Goal: Task Accomplishment & Management: Manage account settings

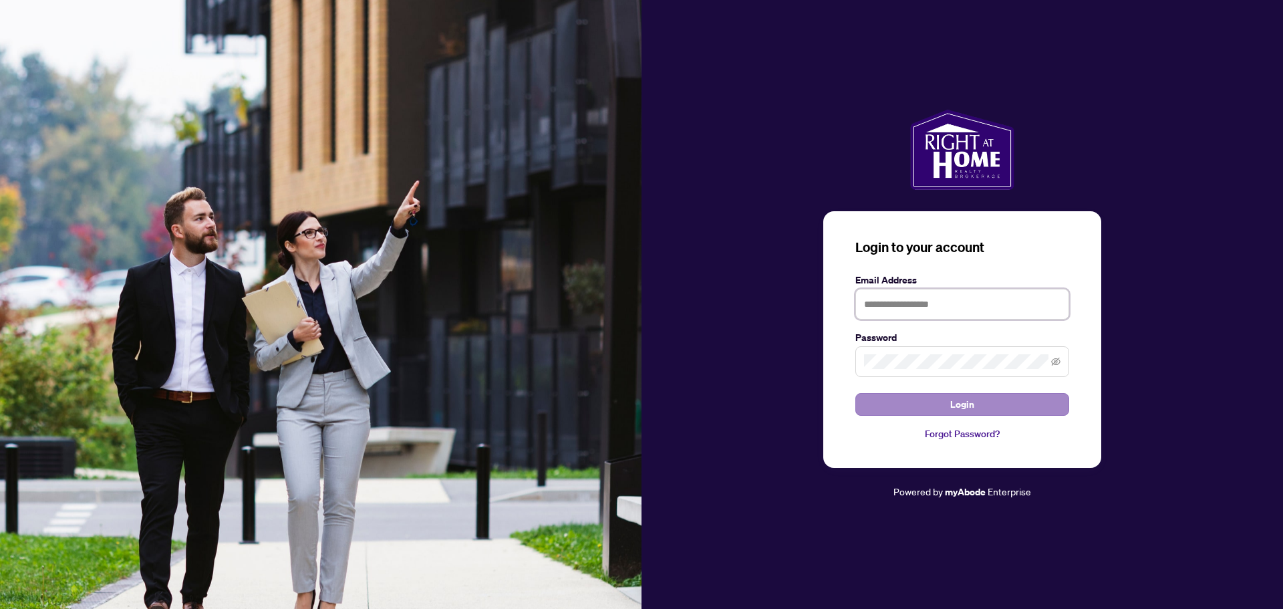
type input "**********"
click at [953, 401] on span "Login" at bounding box center [962, 403] width 24 height 21
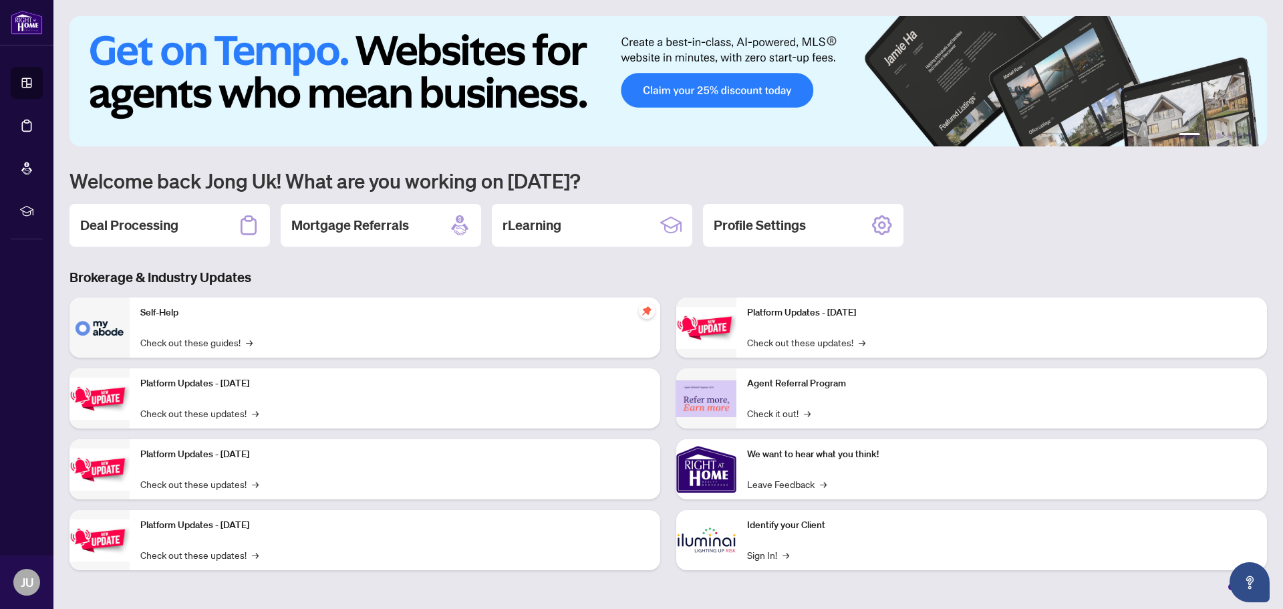
click at [170, 232] on h2 "Deal Processing" at bounding box center [129, 225] width 98 height 19
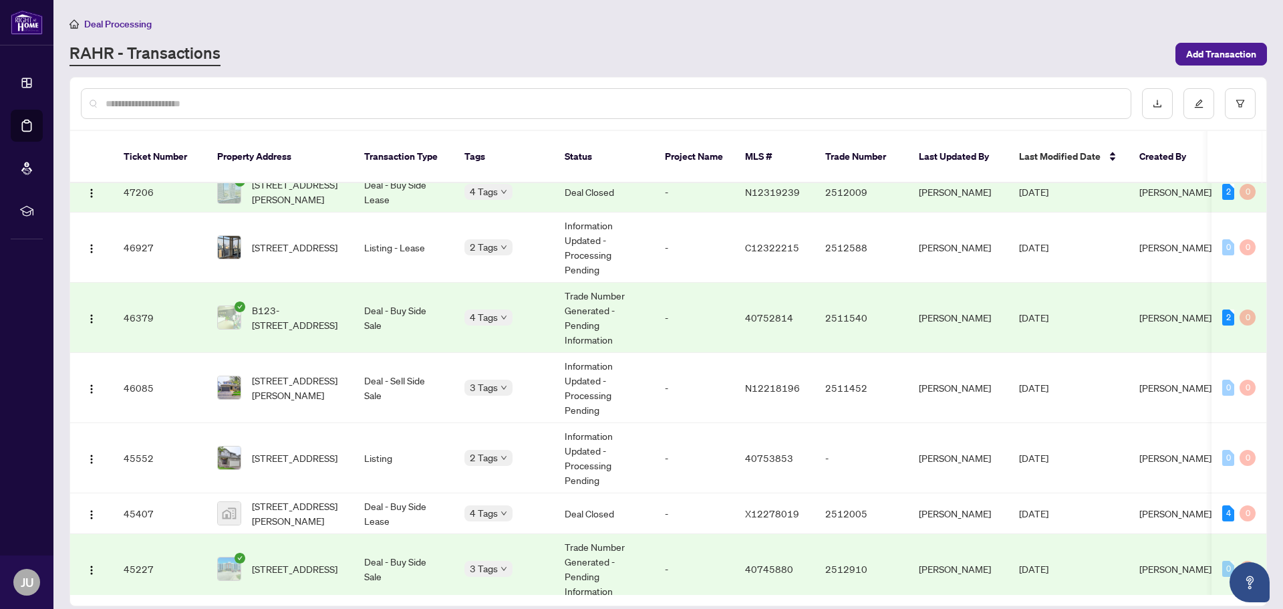
scroll to position [990, 0]
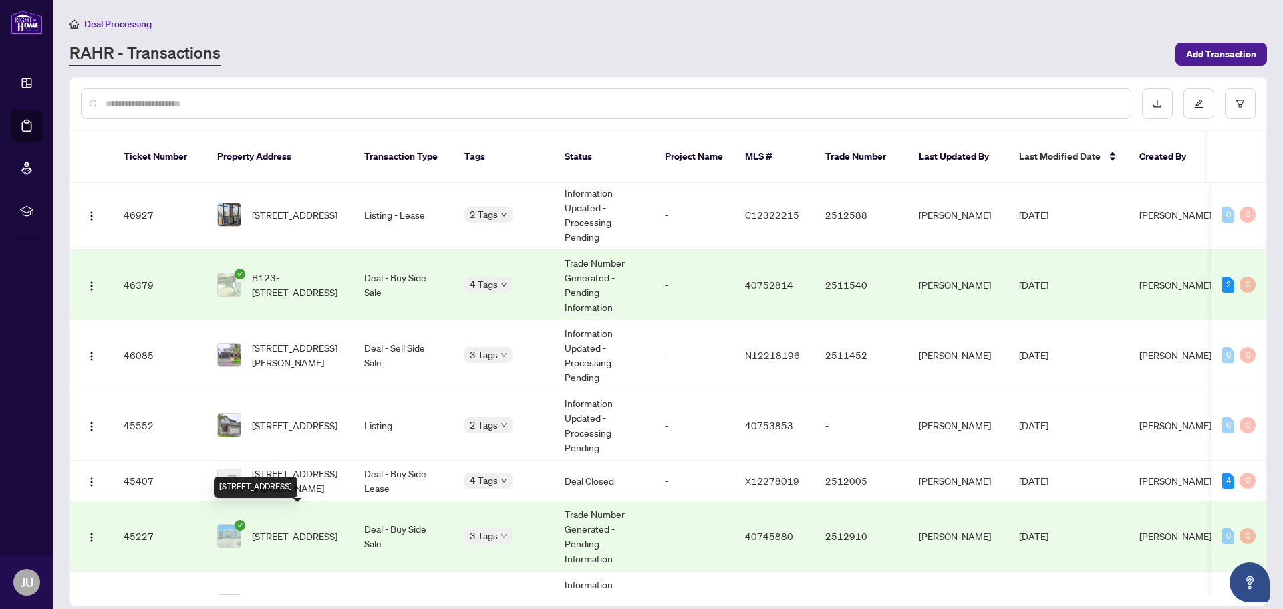
click at [294, 476] on div "205-247 Grey Silo Road, Waterloo, ON N2K 0G7, Canada" at bounding box center [256, 486] width 84 height 21
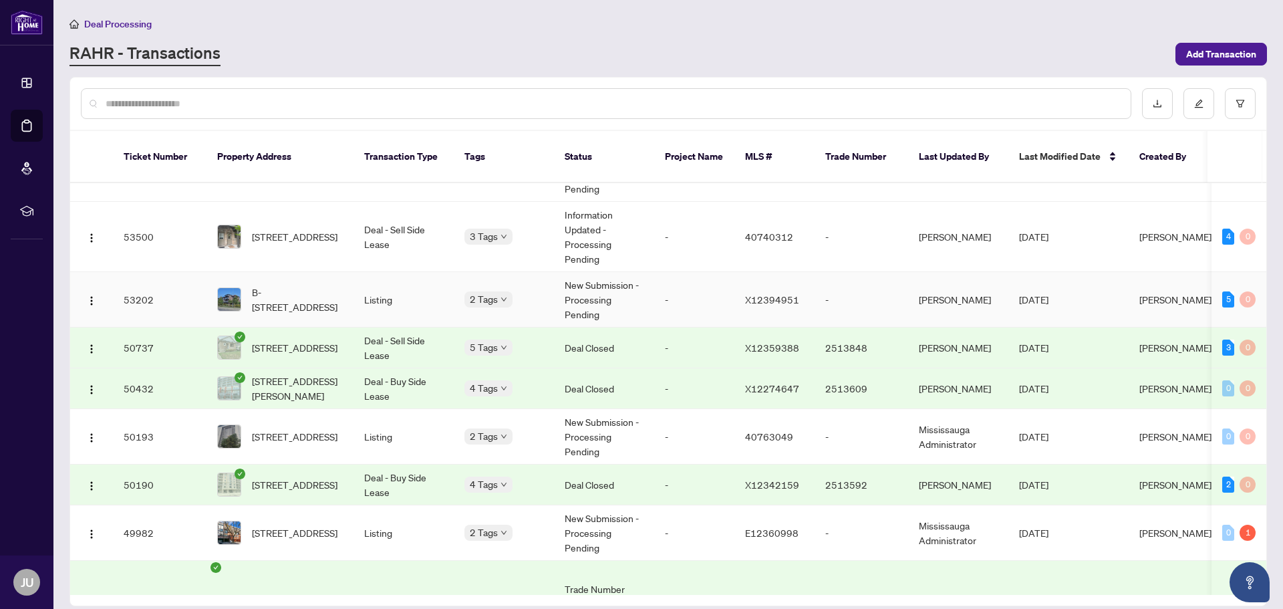
scroll to position [134, 0]
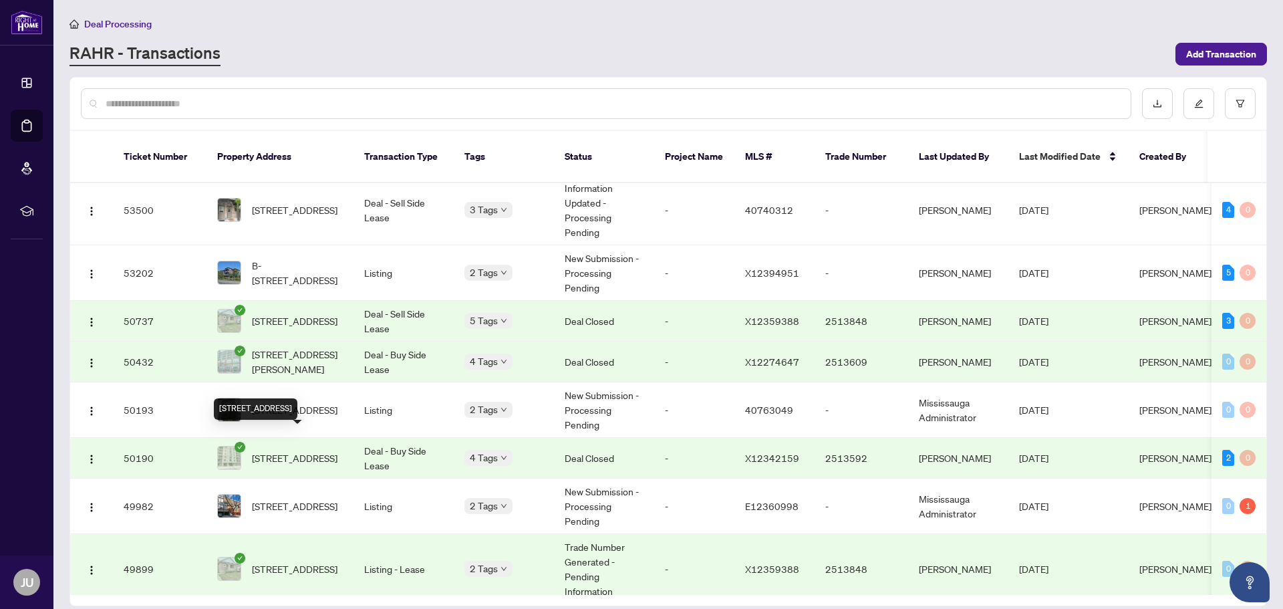
click at [324, 450] on span "602-778 Laurelwood Dr, Waterloo, Ontario N2V 0A8, Canada" at bounding box center [295, 457] width 86 height 15
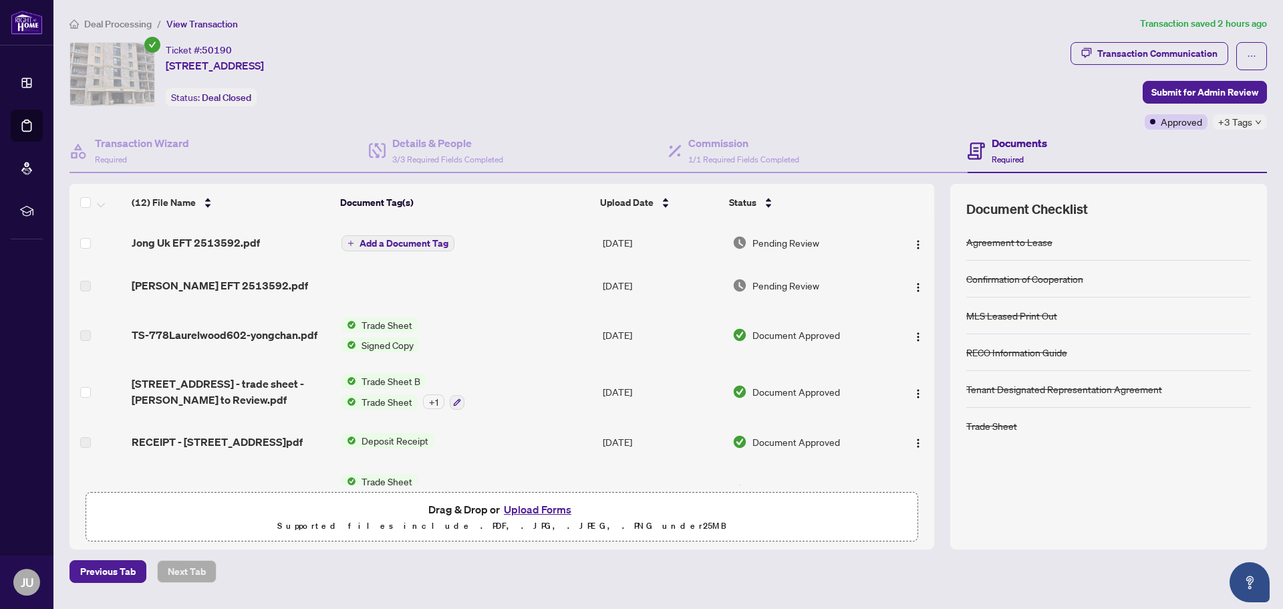
click at [420, 241] on span "Add a Document Tag" at bounding box center [403, 243] width 89 height 9
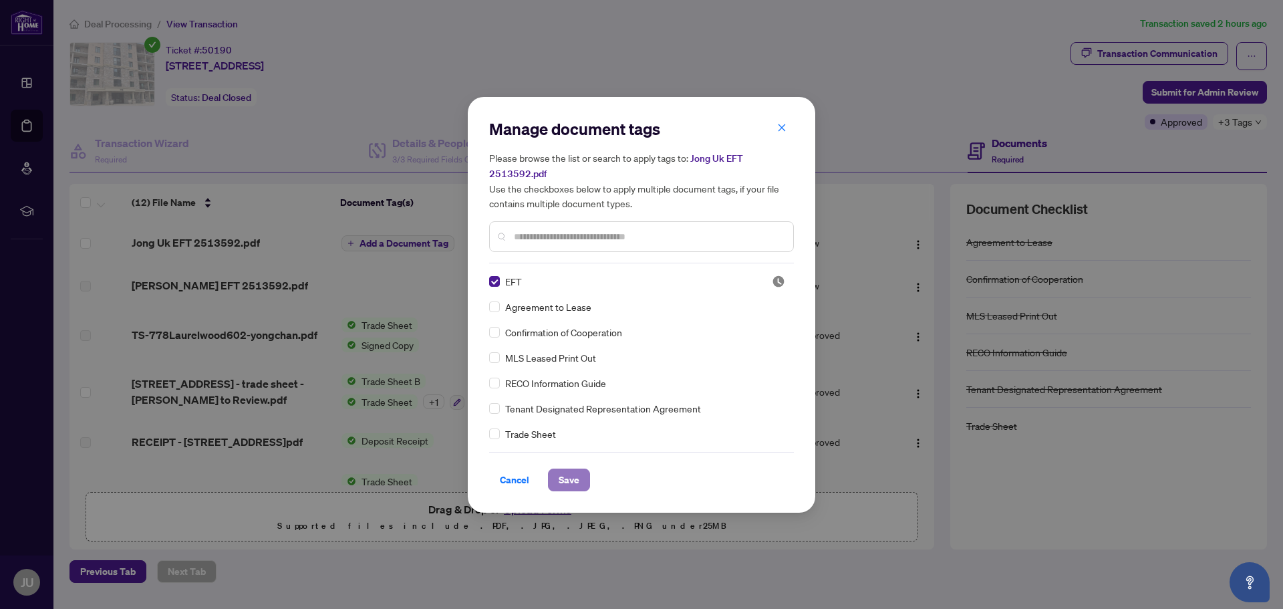
click at [577, 481] on span "Save" at bounding box center [569, 479] width 21 height 21
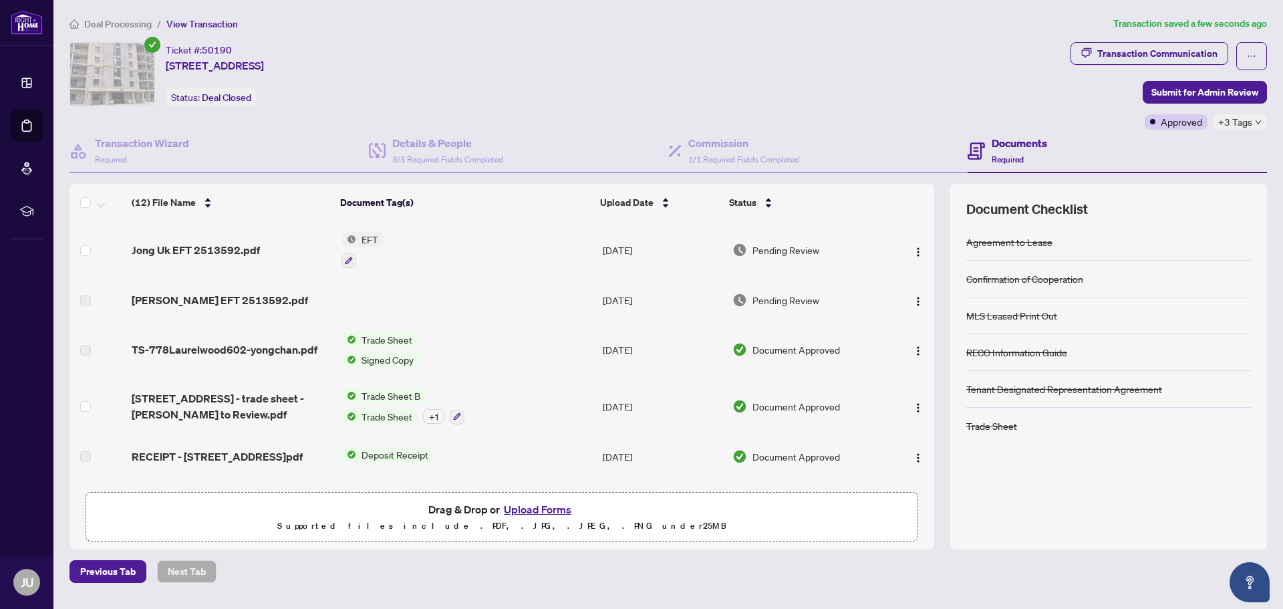
click at [372, 239] on span "EFT" at bounding box center [369, 239] width 27 height 15
click at [363, 309] on span "EFT" at bounding box center [360, 305] width 147 height 15
click at [255, 69] on span "602-778 Laurelwood Dr, Waterloo, Ontario N2V 0A8, Canada" at bounding box center [215, 65] width 98 height 16
drag, startPoint x: 367, startPoint y: 71, endPoint x: 375, endPoint y: 70, distance: 8.0
click at [264, 70] on span "602-778 Laurelwood Dr, Waterloo, Ontario N2V 0A8, Canada" at bounding box center [215, 65] width 98 height 16
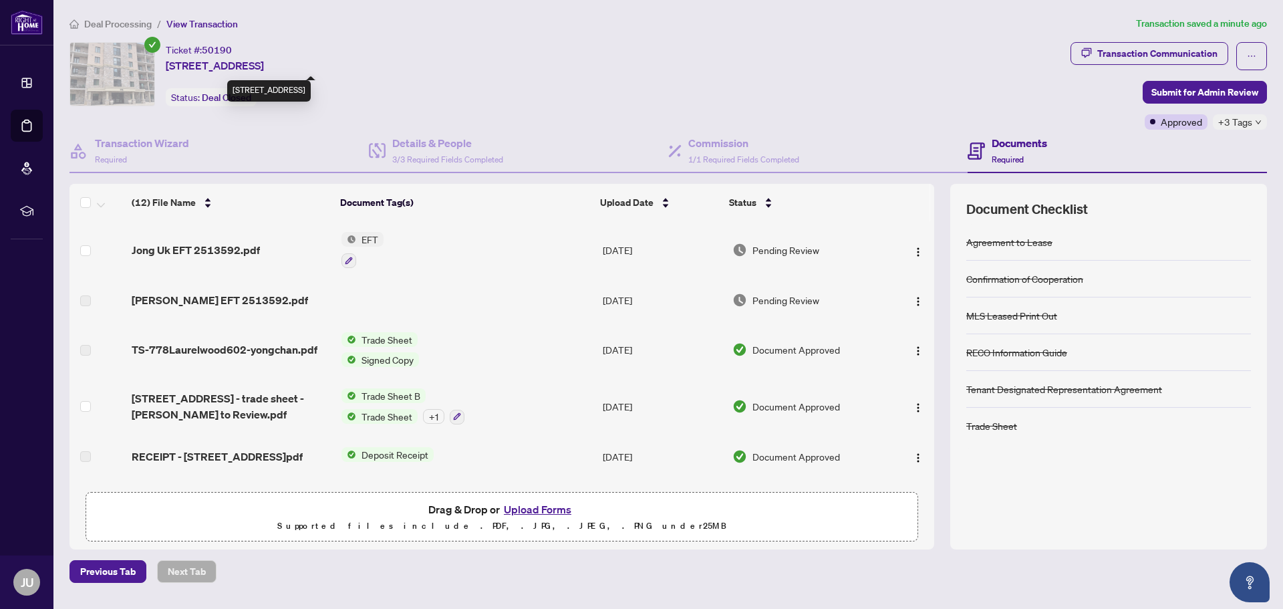
drag, startPoint x: 389, startPoint y: 66, endPoint x: 406, endPoint y: 68, distance: 16.2
click at [264, 66] on span "602-778 Laurelwood Dr, Waterloo, Ontario N2V 0A8, Canada" at bounding box center [215, 65] width 98 height 16
click at [452, 141] on h4 "Details & People" at bounding box center [447, 143] width 111 height 16
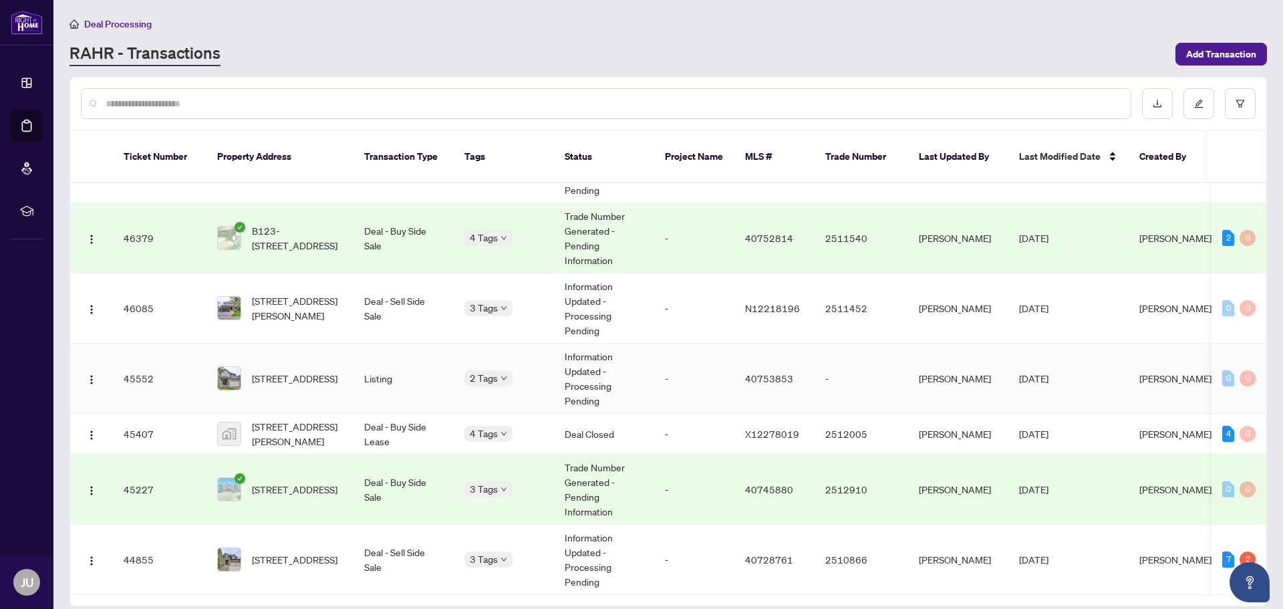
scroll to position [1124, 0]
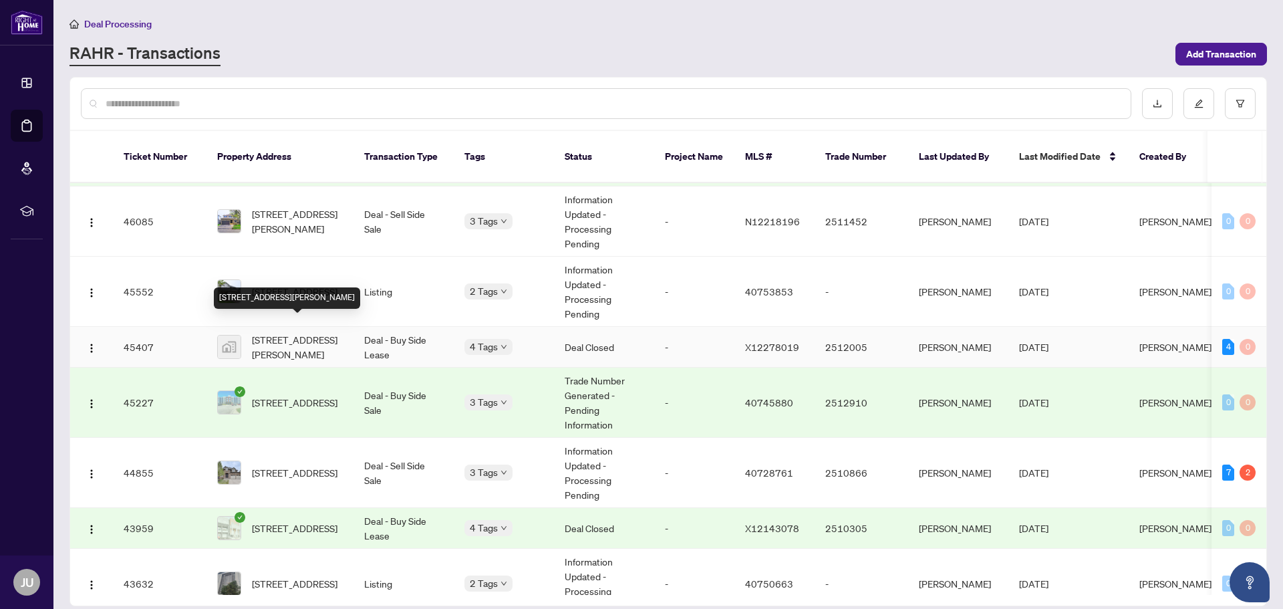
click at [314, 332] on span "202-308 Lester St #202, Waterloo, Ontario N2L 3W6, Canada" at bounding box center [297, 346] width 91 height 29
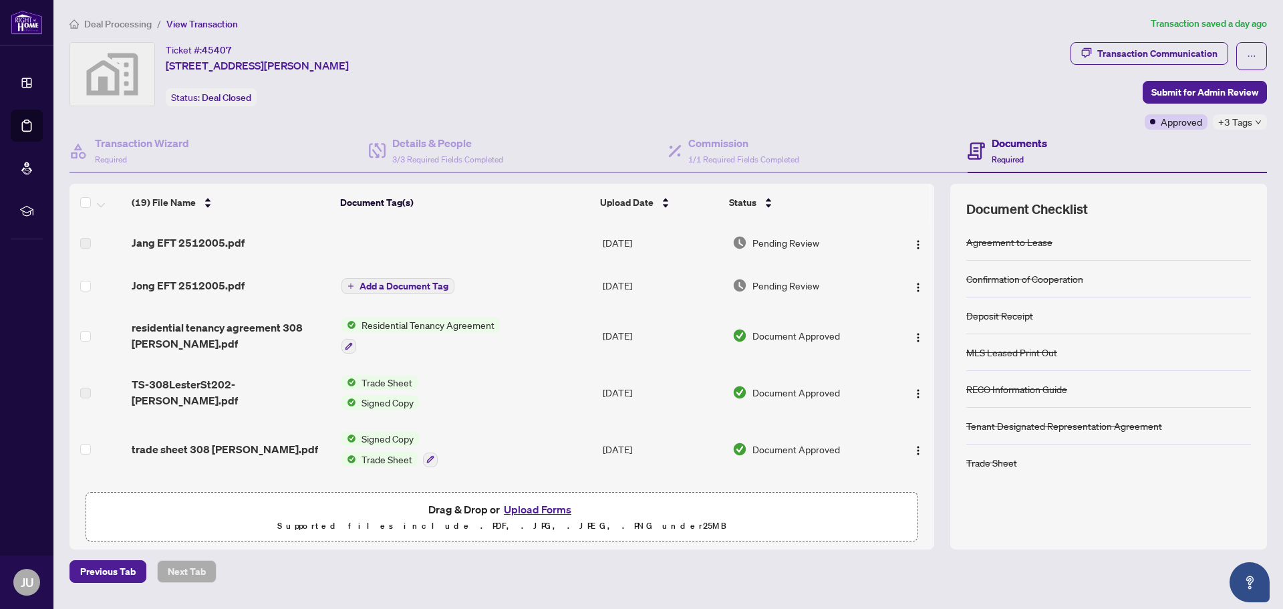
click at [403, 285] on span "Add a Document Tag" at bounding box center [403, 285] width 89 height 9
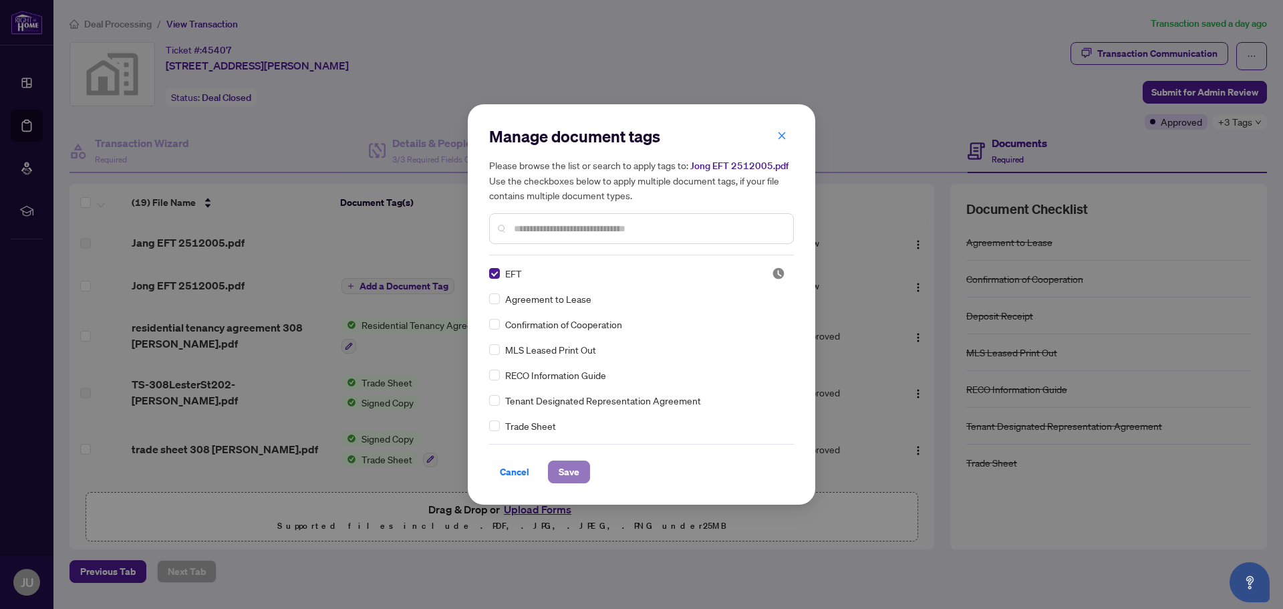
click at [571, 474] on span "Save" at bounding box center [569, 471] width 21 height 21
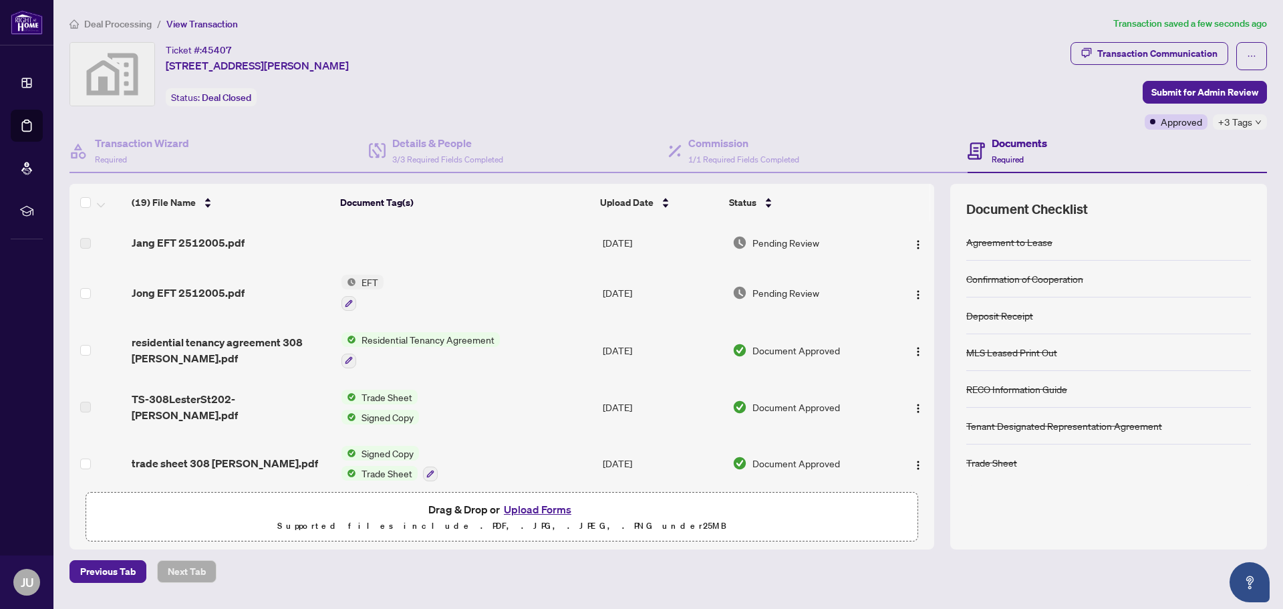
click at [365, 281] on span "EFT" at bounding box center [369, 282] width 27 height 15
click at [413, 353] on span "EFT" at bounding box center [360, 348] width 147 height 15
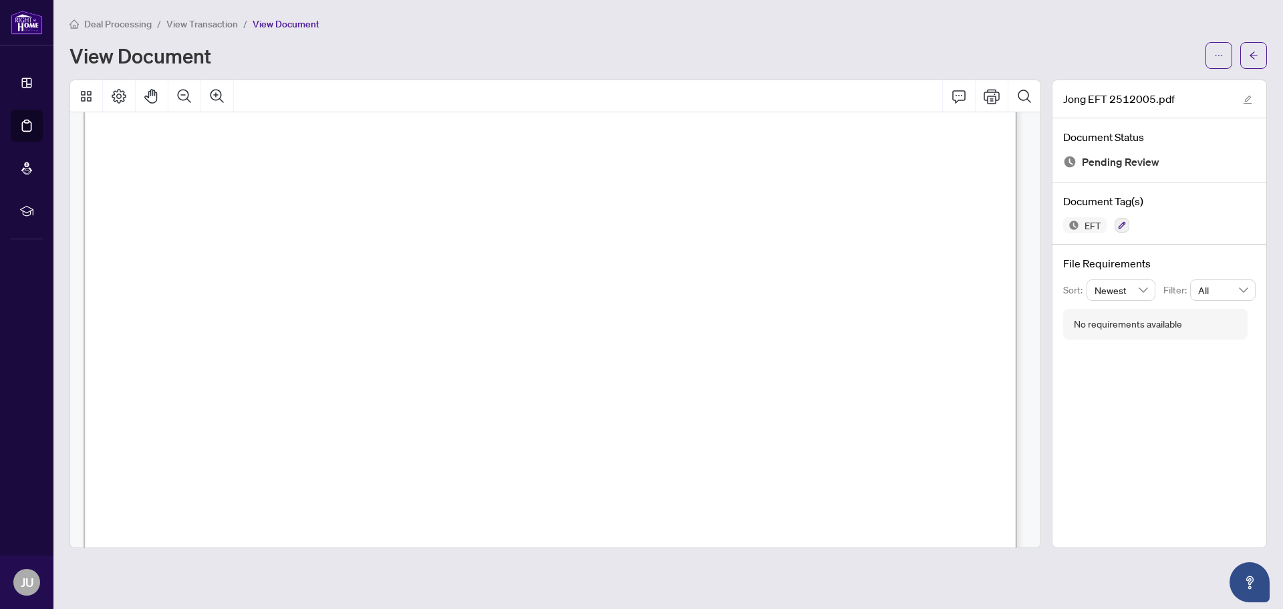
scroll to position [334, 0]
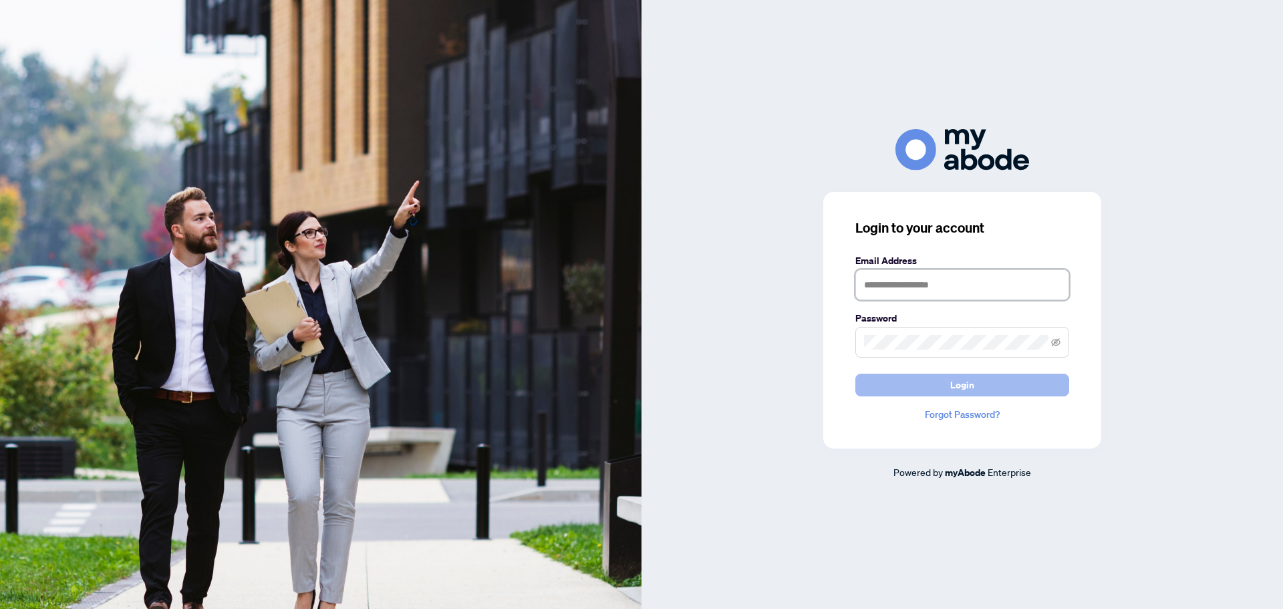
type input "**********"
click at [986, 387] on button "Login" at bounding box center [962, 384] width 214 height 23
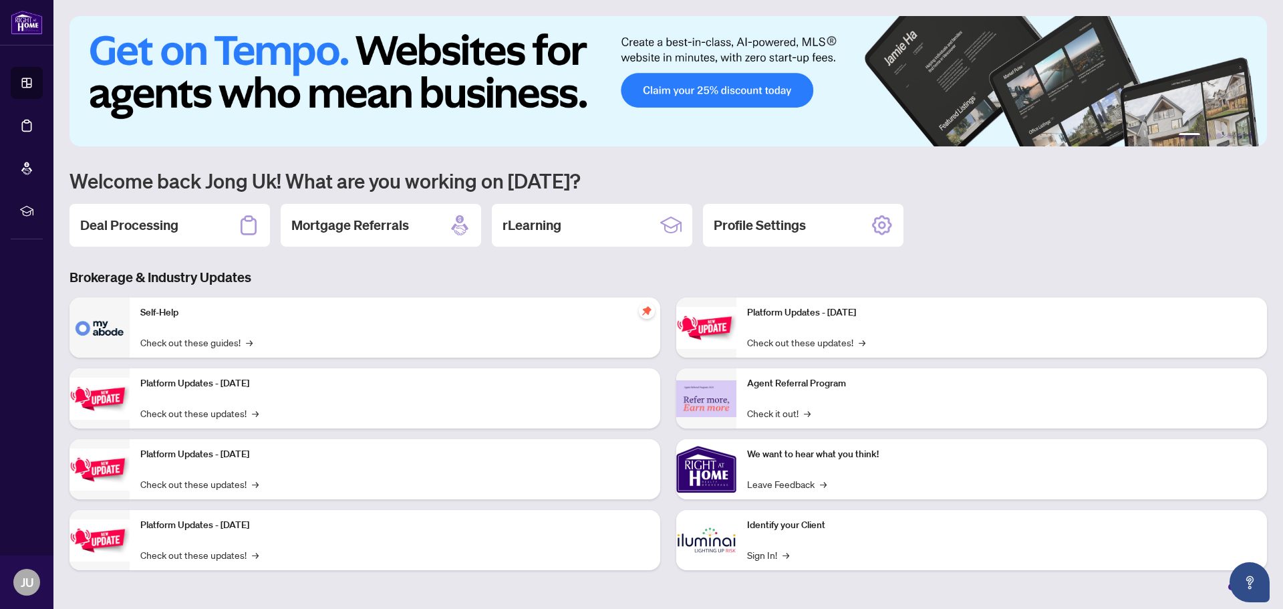
click at [200, 222] on div "Deal Processing" at bounding box center [169, 225] width 200 height 43
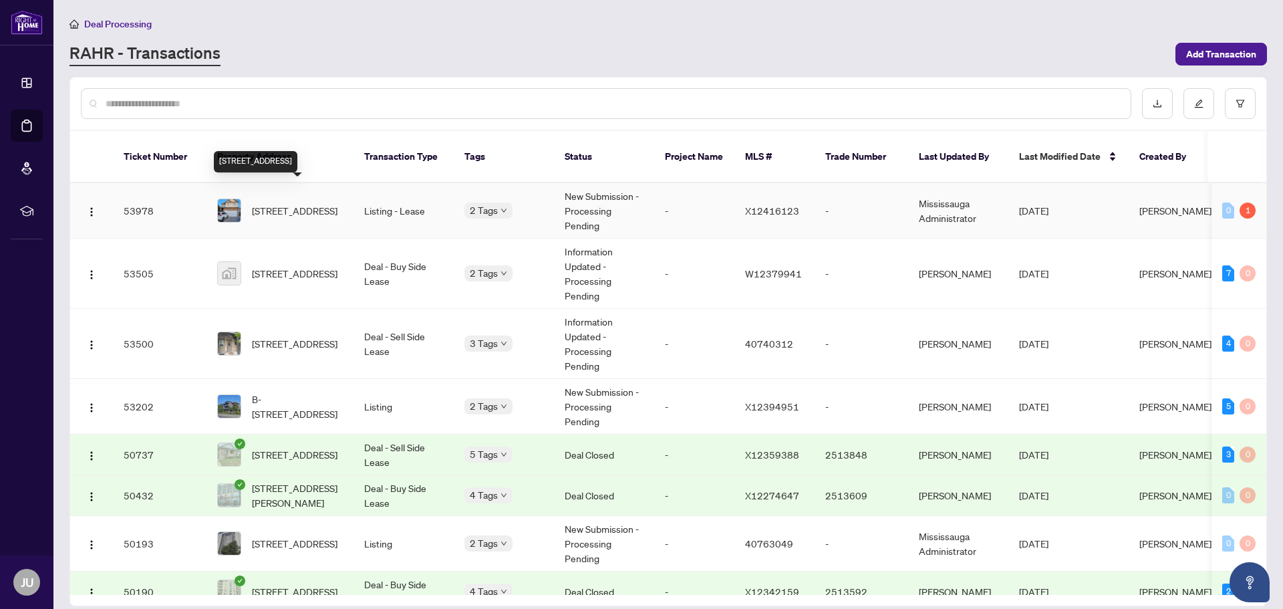
click at [297, 203] on span "1203 Countrystone Dr, Kitchener, Ontario N2N 3S4, Canada" at bounding box center [295, 210] width 86 height 15
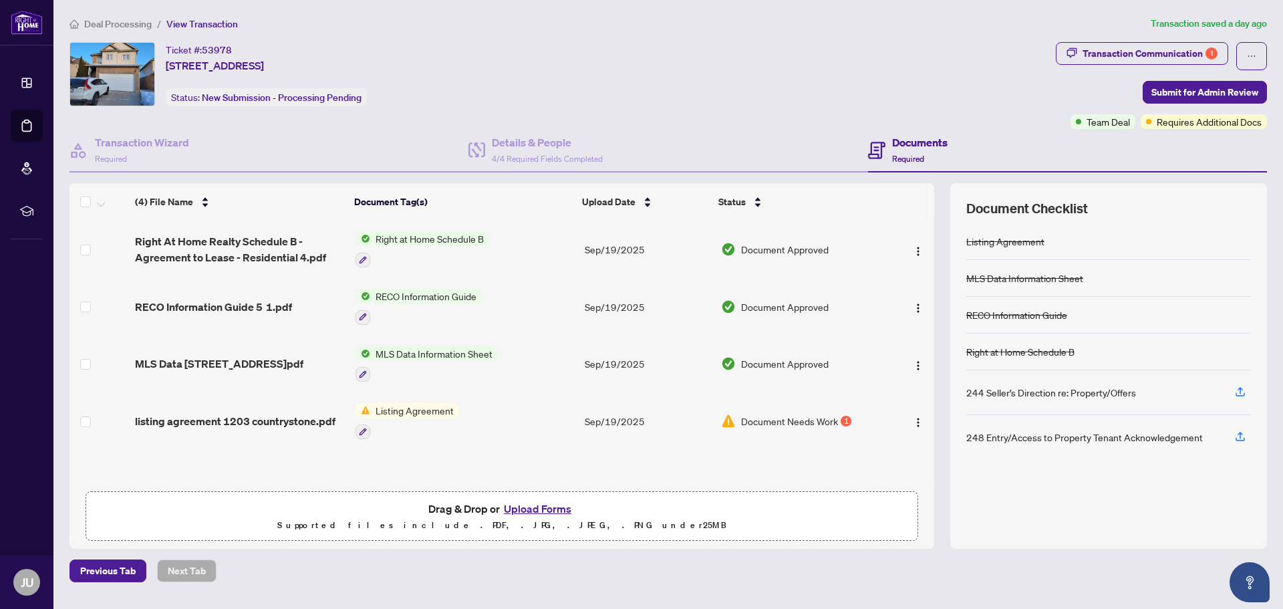
click at [419, 413] on span "Listing Agreement" at bounding box center [414, 410] width 89 height 15
click at [408, 480] on span "Listing Agreement" at bounding box center [391, 475] width 89 height 15
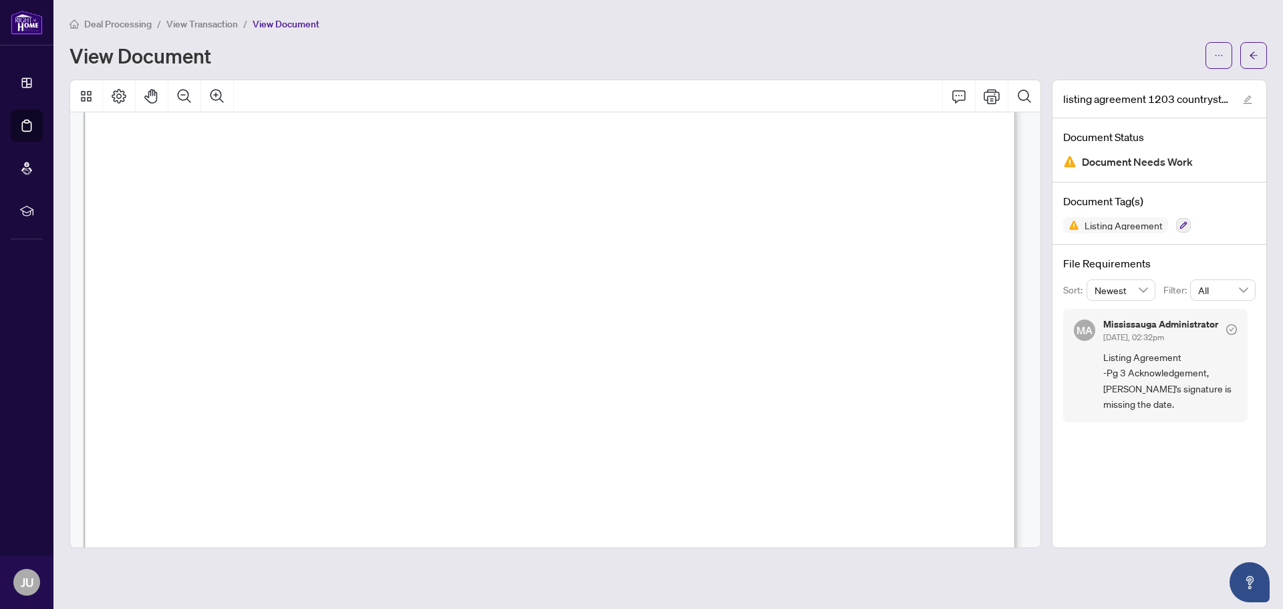
scroll to position [3274, 0]
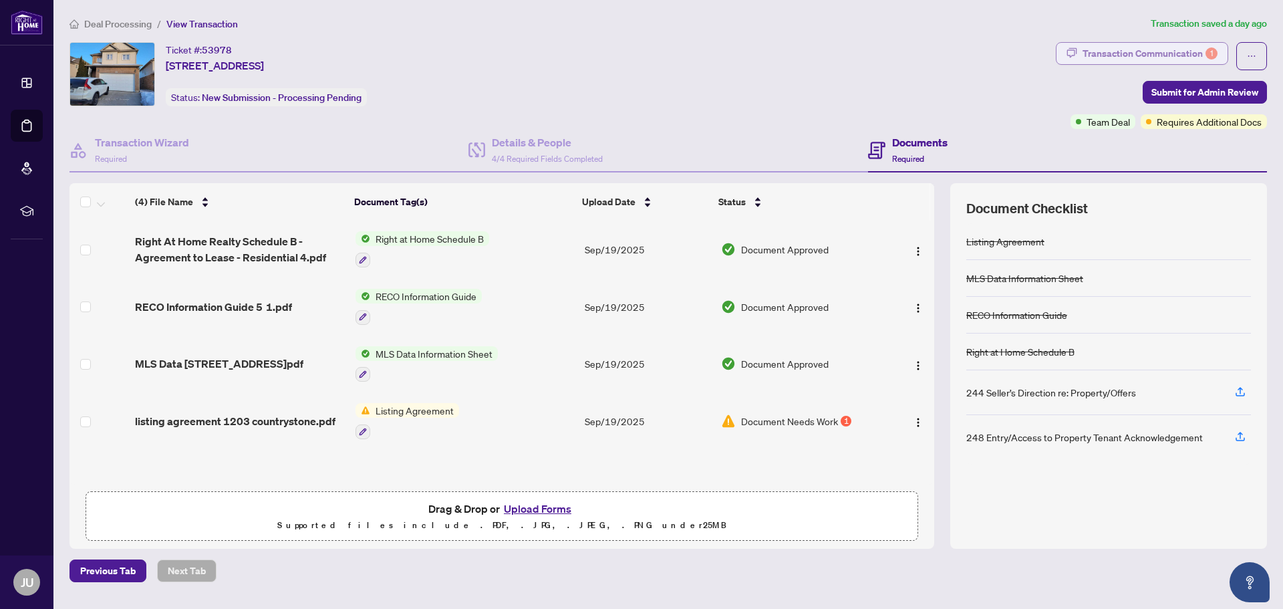
click at [1124, 49] on div "Transaction Communication 1" at bounding box center [1149, 53] width 135 height 21
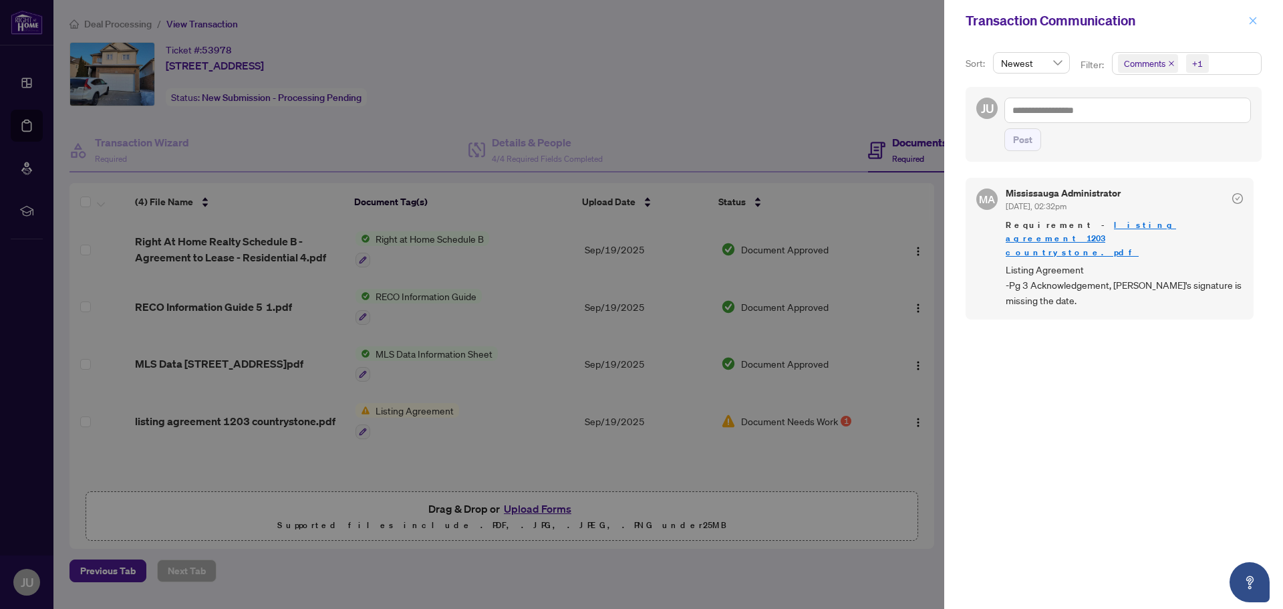
click at [1254, 15] on span "button" at bounding box center [1252, 20] width 9 height 21
